Goal: Check status: Check status

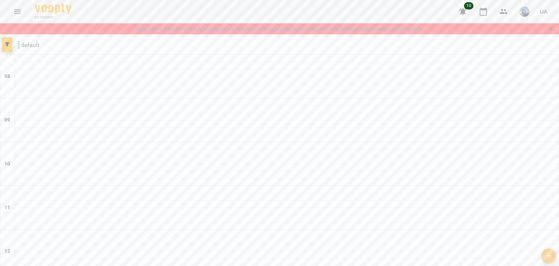
type input "**********"
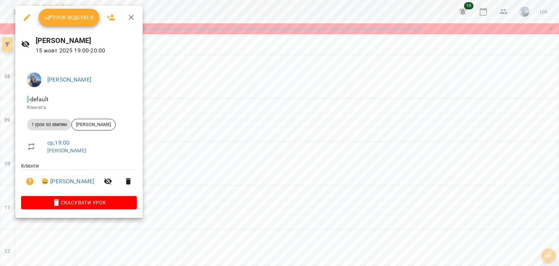
click at [70, 20] on span "Урок відбувся" at bounding box center [68, 17] width 49 height 9
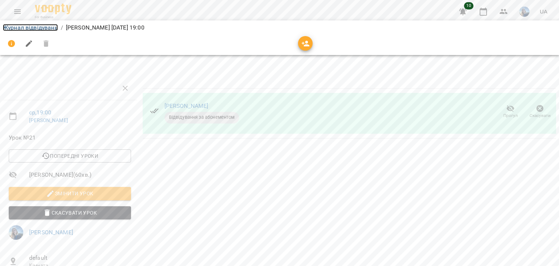
click at [28, 30] on link "Журнал відвідувань" at bounding box center [30, 27] width 55 height 7
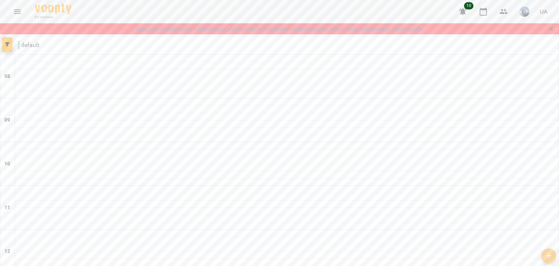
scroll to position [448, 0]
